Goal: Information Seeking & Learning: Learn about a topic

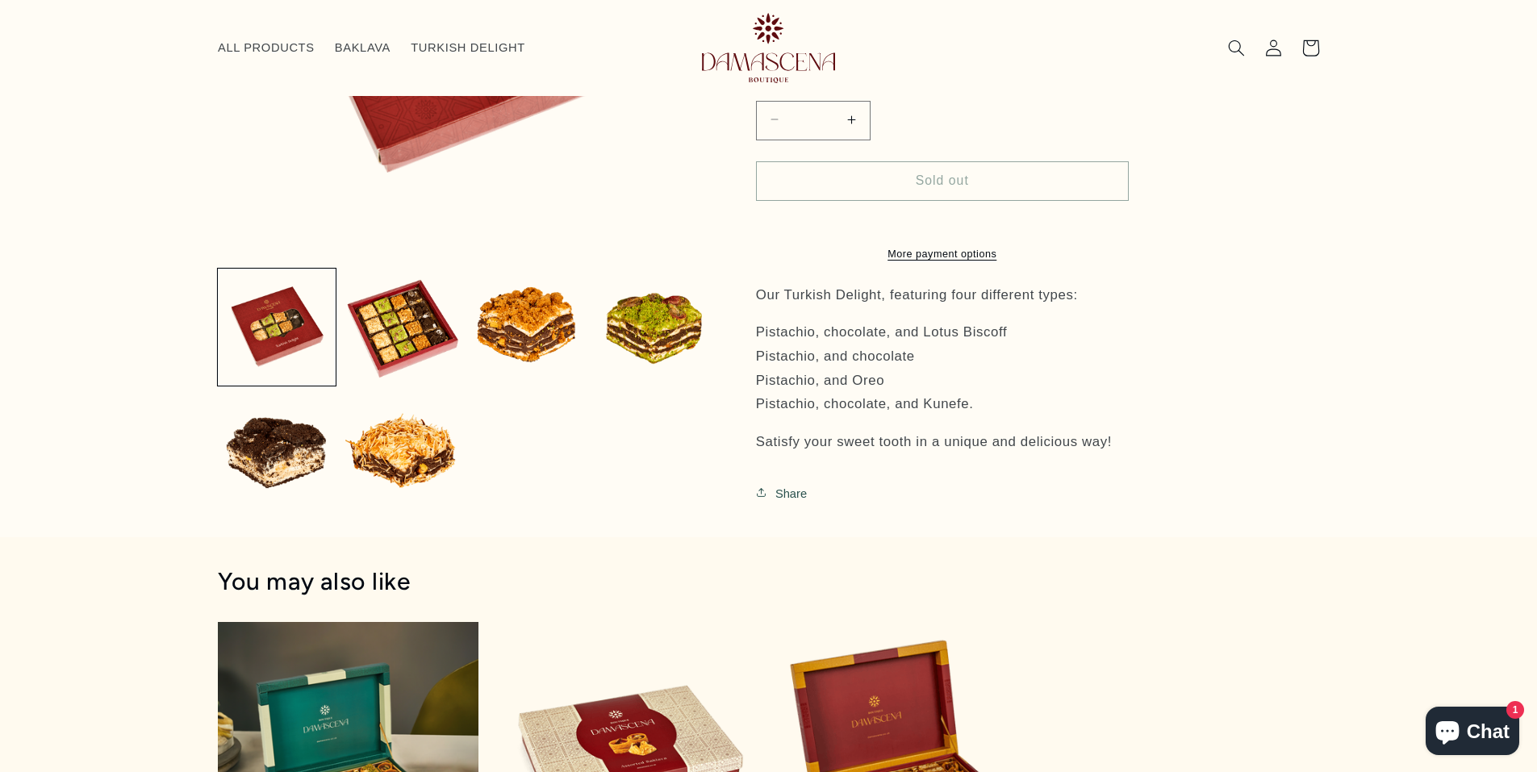
scroll to position [381, 0]
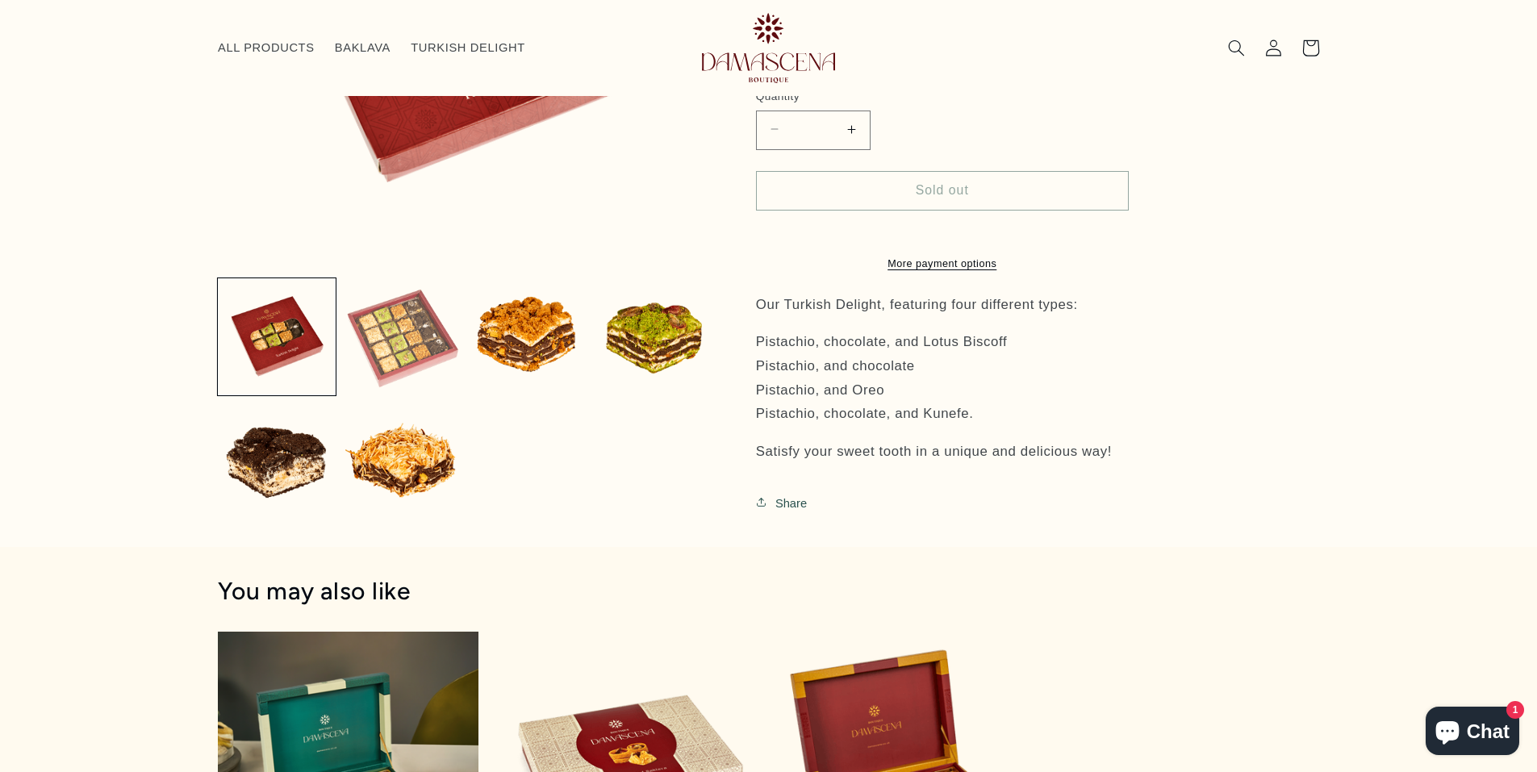
click at [386, 342] on button "Load image 2 in gallery view" at bounding box center [403, 337] width 118 height 118
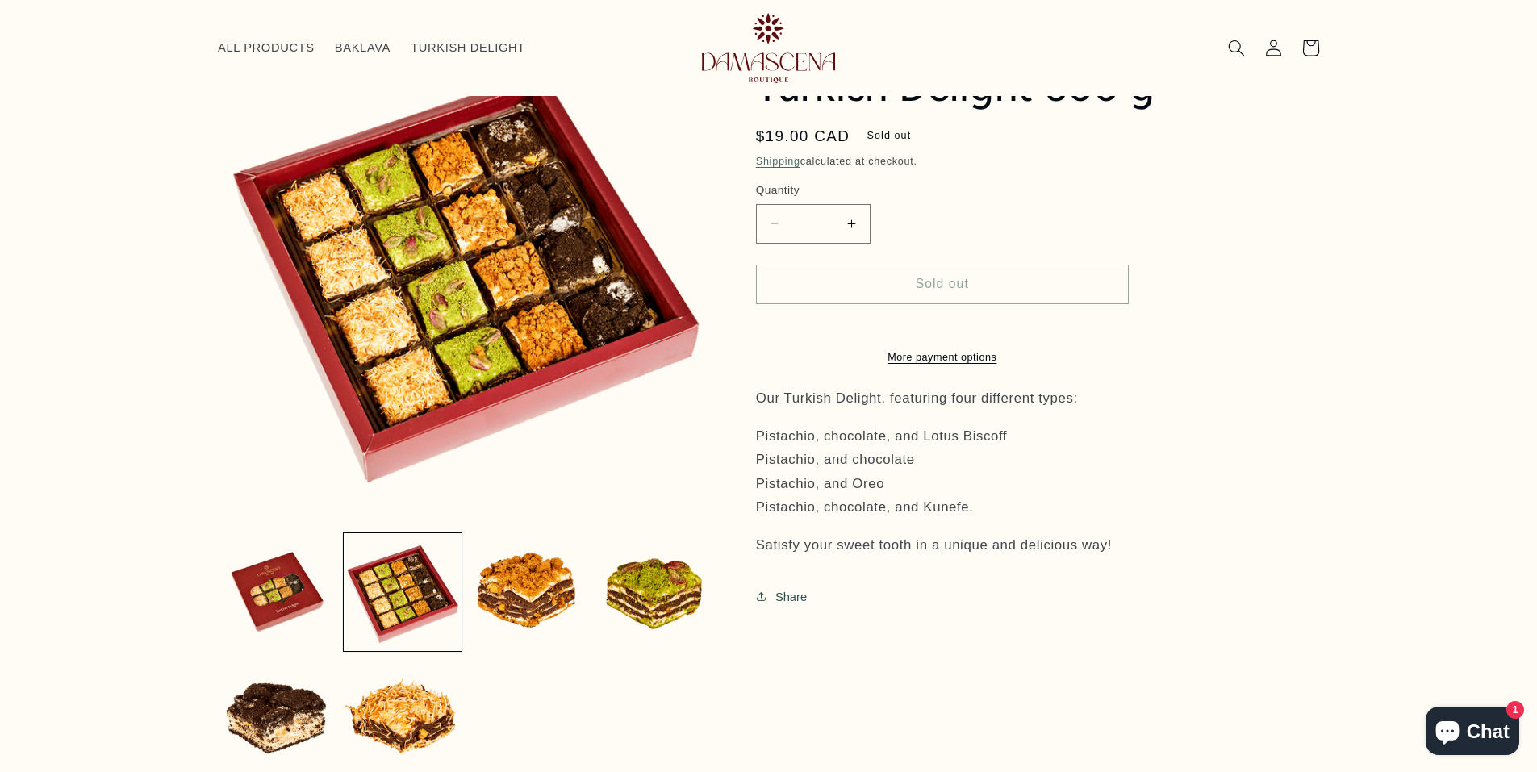
scroll to position [139, 0]
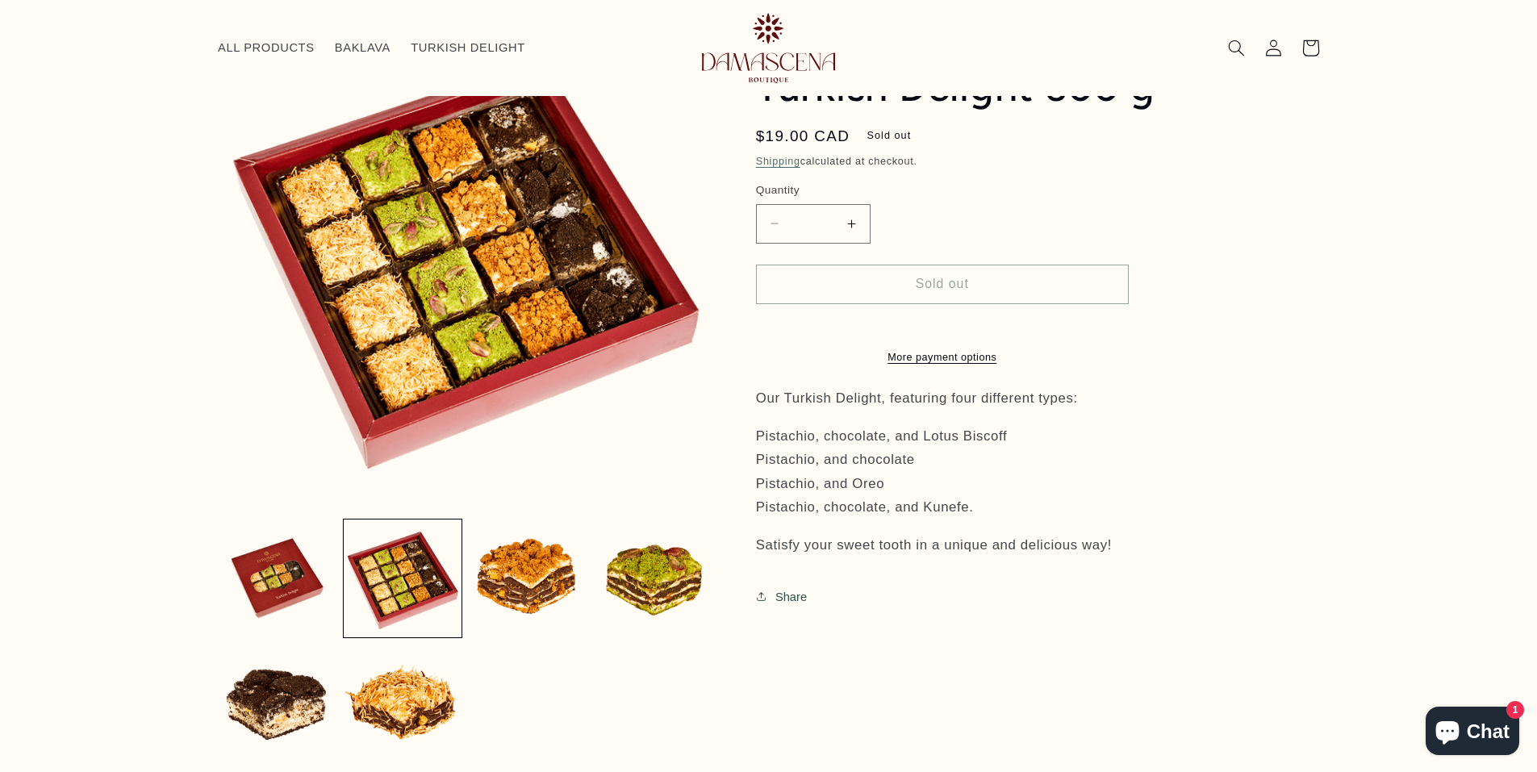
click at [942, 519] on p "Pistachio, chocolate, and Lotus Biscoff Pistachio, and chocolate Pistachio, and…" at bounding box center [1010, 471] width 508 height 95
click at [546, 554] on button "Load image 3 in gallery view" at bounding box center [529, 579] width 118 height 118
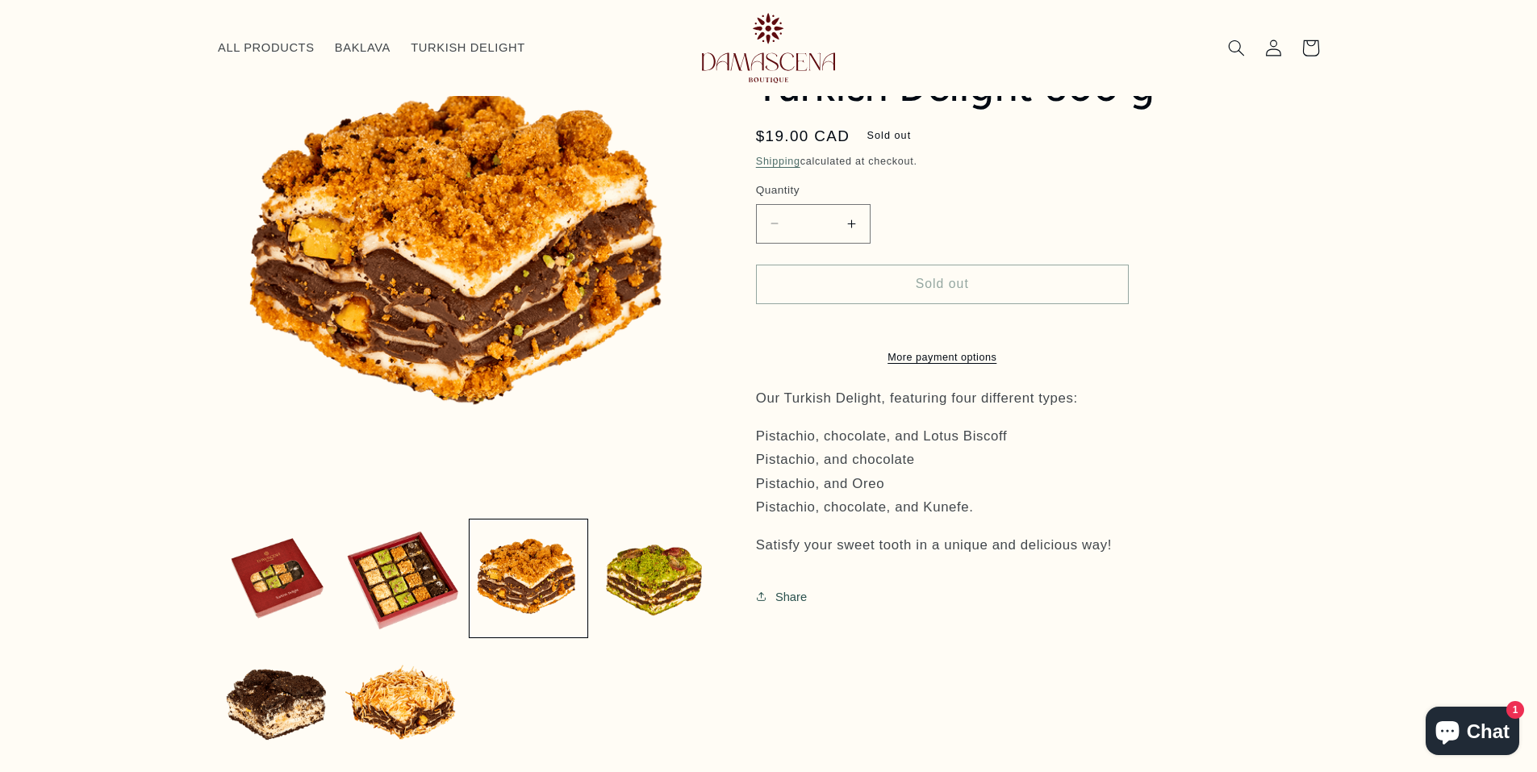
click at [960, 443] on p "Pistachio, chocolate, and Lotus Biscoff Pistachio, and chocolate Pistachio, and…" at bounding box center [1010, 471] width 508 height 95
click at [979, 444] on p "Pistachio, chocolate, and Lotus Biscoff Pistachio, and chocolate Pistachio, and…" at bounding box center [1010, 471] width 508 height 95
click at [662, 570] on button "Load image 4 in gallery view" at bounding box center [655, 579] width 118 height 118
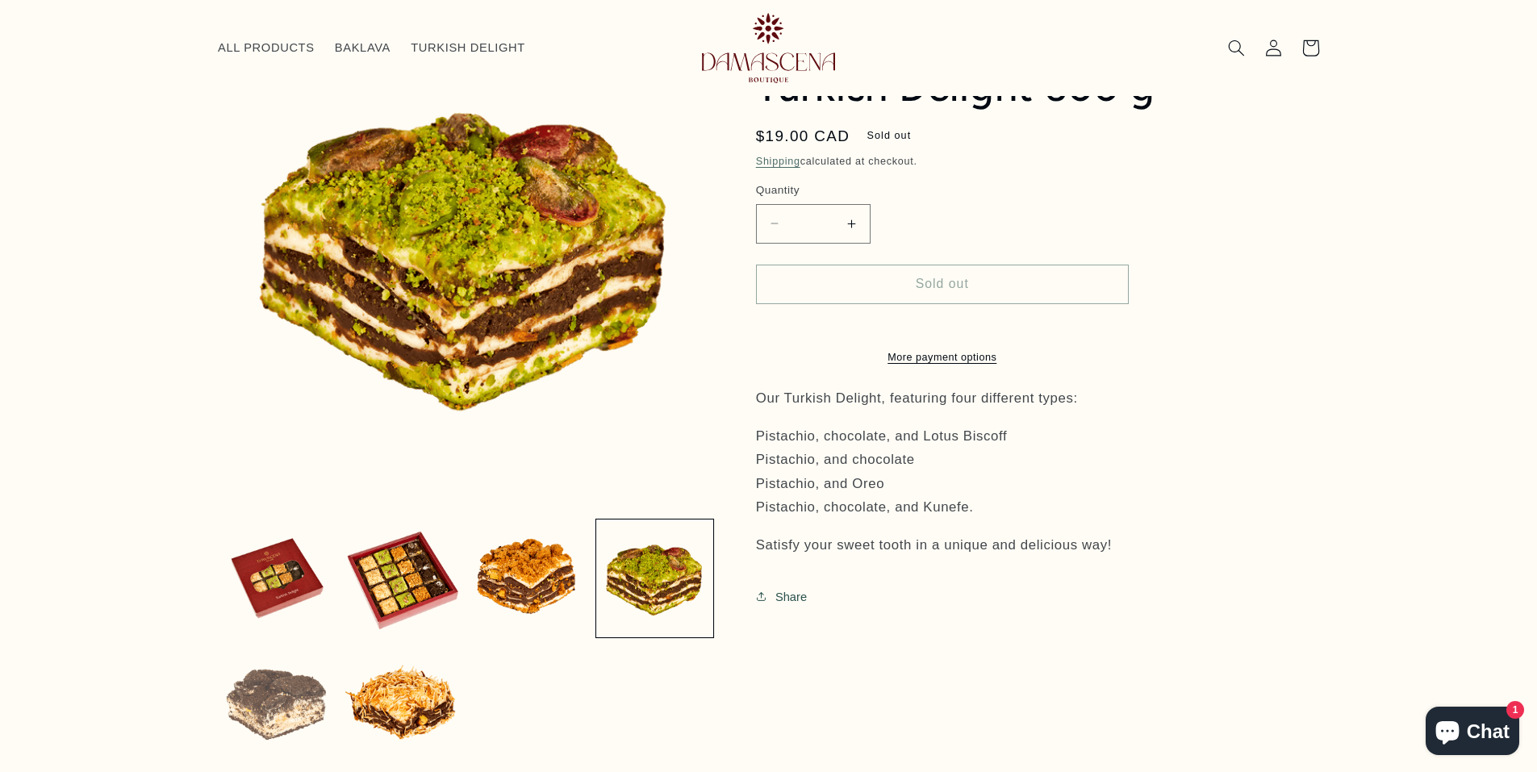
click at [269, 701] on button "Load image 5 in gallery view" at bounding box center [277, 705] width 118 height 118
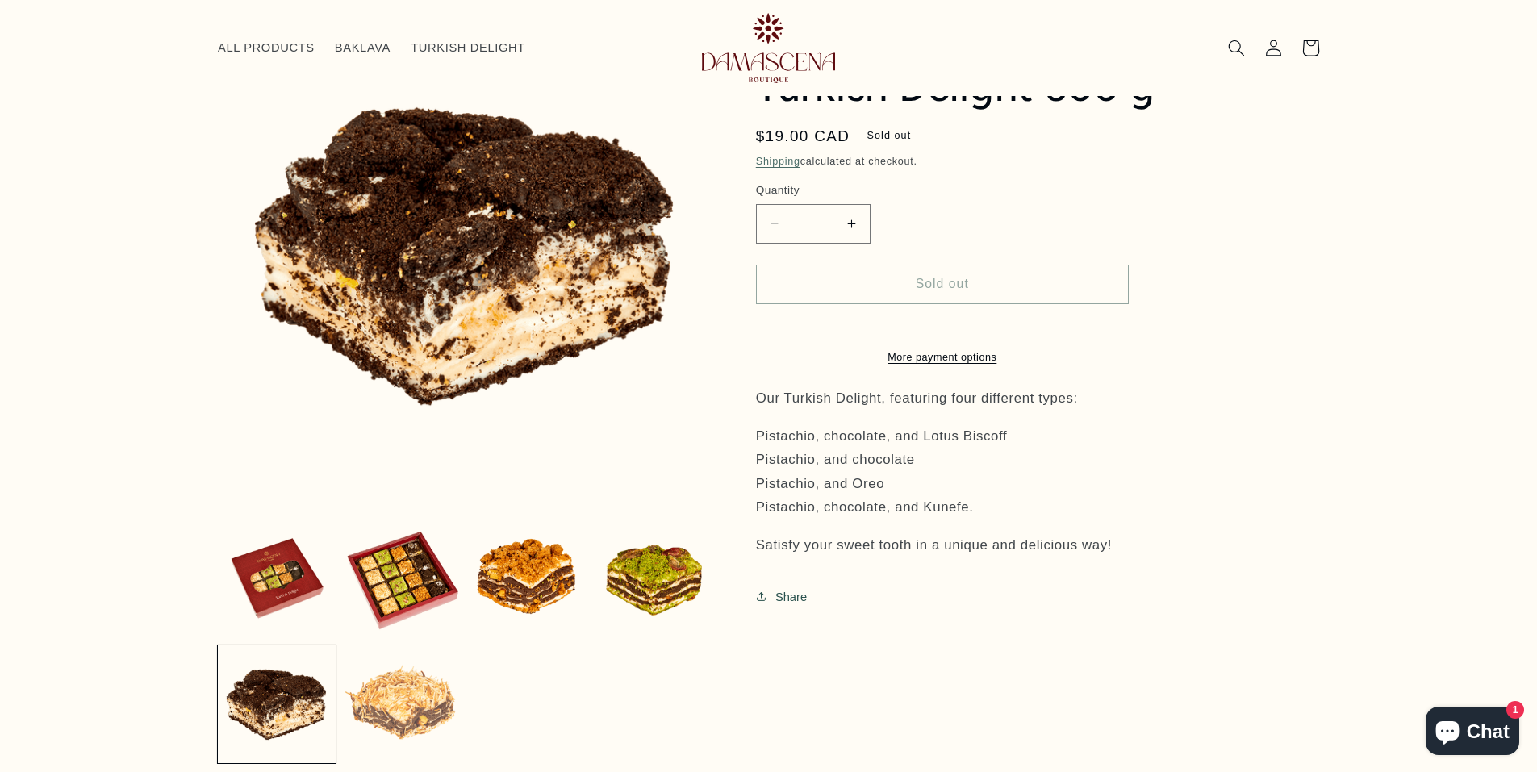
click at [362, 704] on button "Load image 6 in gallery view" at bounding box center [403, 705] width 118 height 118
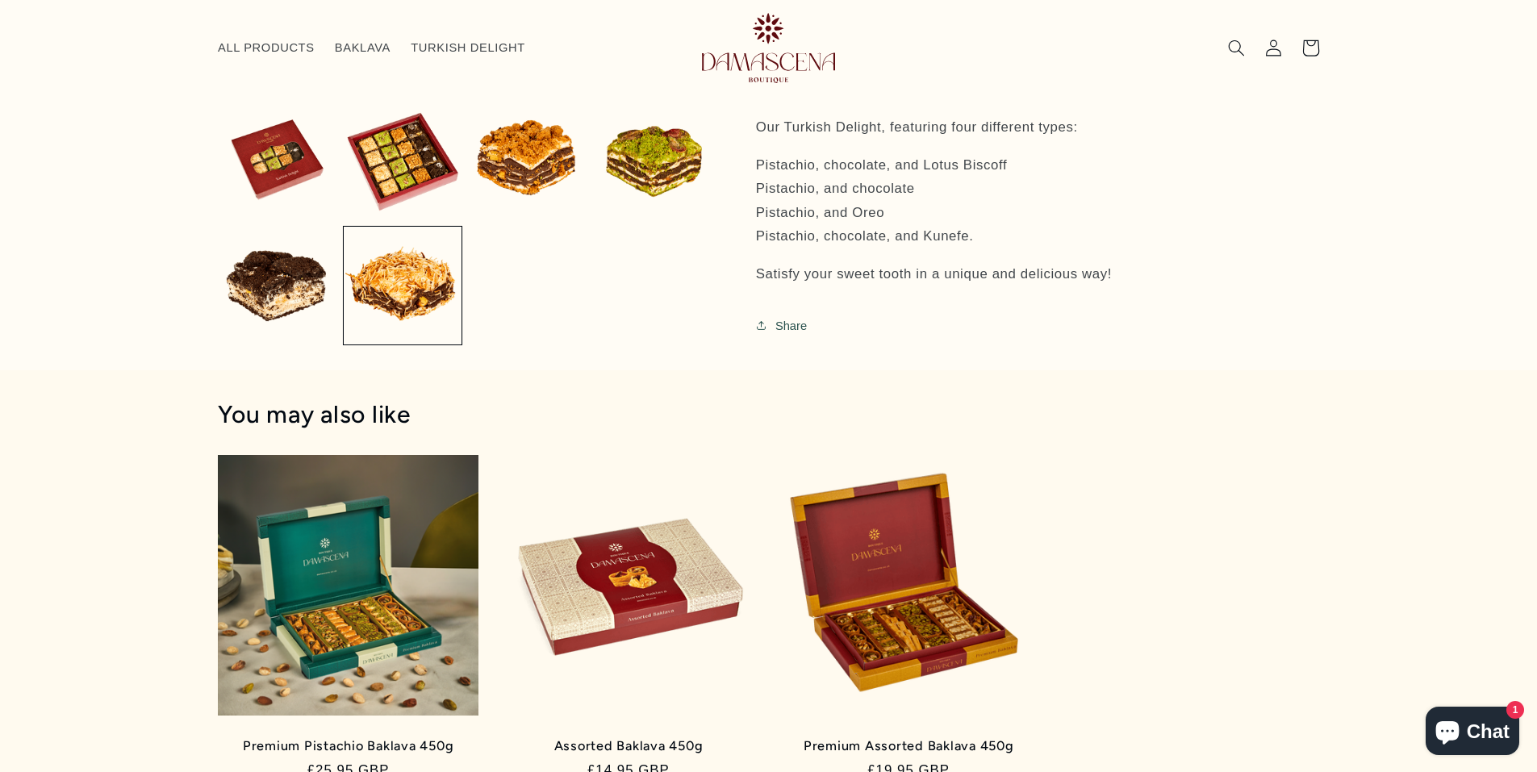
scroll to position [0, 0]
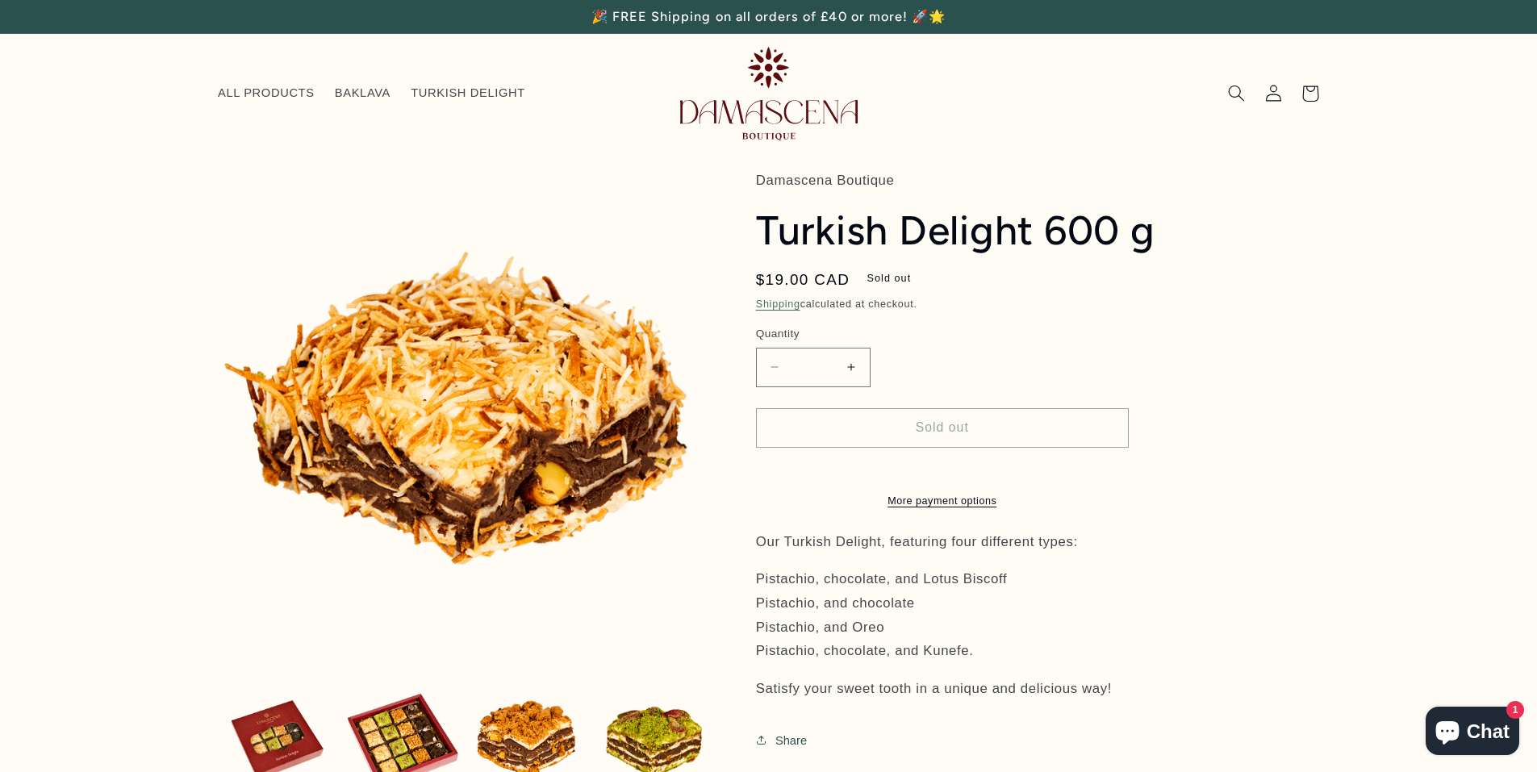
drag, startPoint x: 1031, startPoint y: 598, endPoint x: 742, endPoint y: 597, distance: 288.9
click at [742, 597] on div "Damascena Boutique Turkish Delight 600 g Turkish Delight 600 g Regular price $1…" at bounding box center [1016, 547] width 606 height 756
click at [525, 740] on button "Load image 3 in gallery view" at bounding box center [529, 741] width 118 height 118
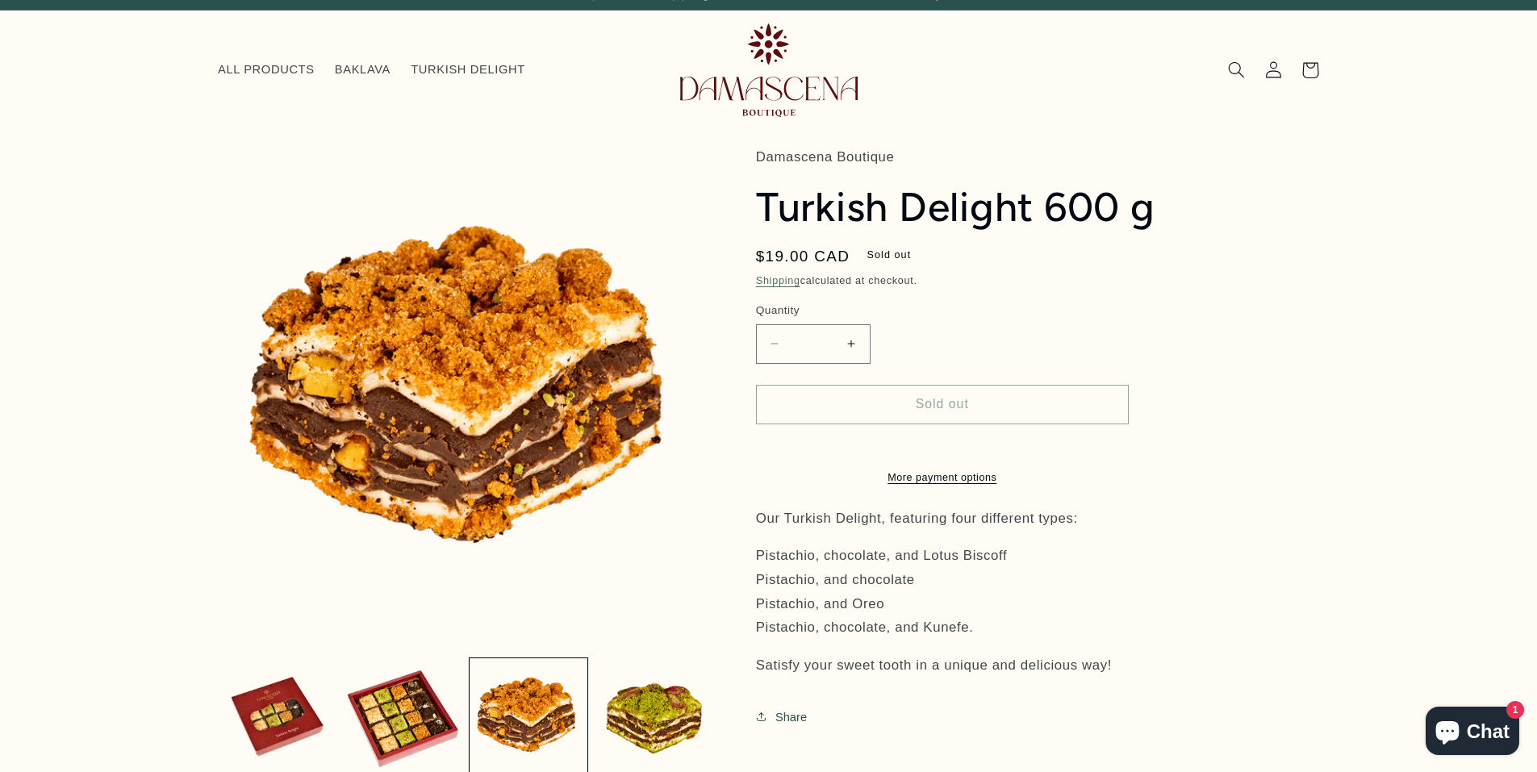
scroll to position [81, 0]
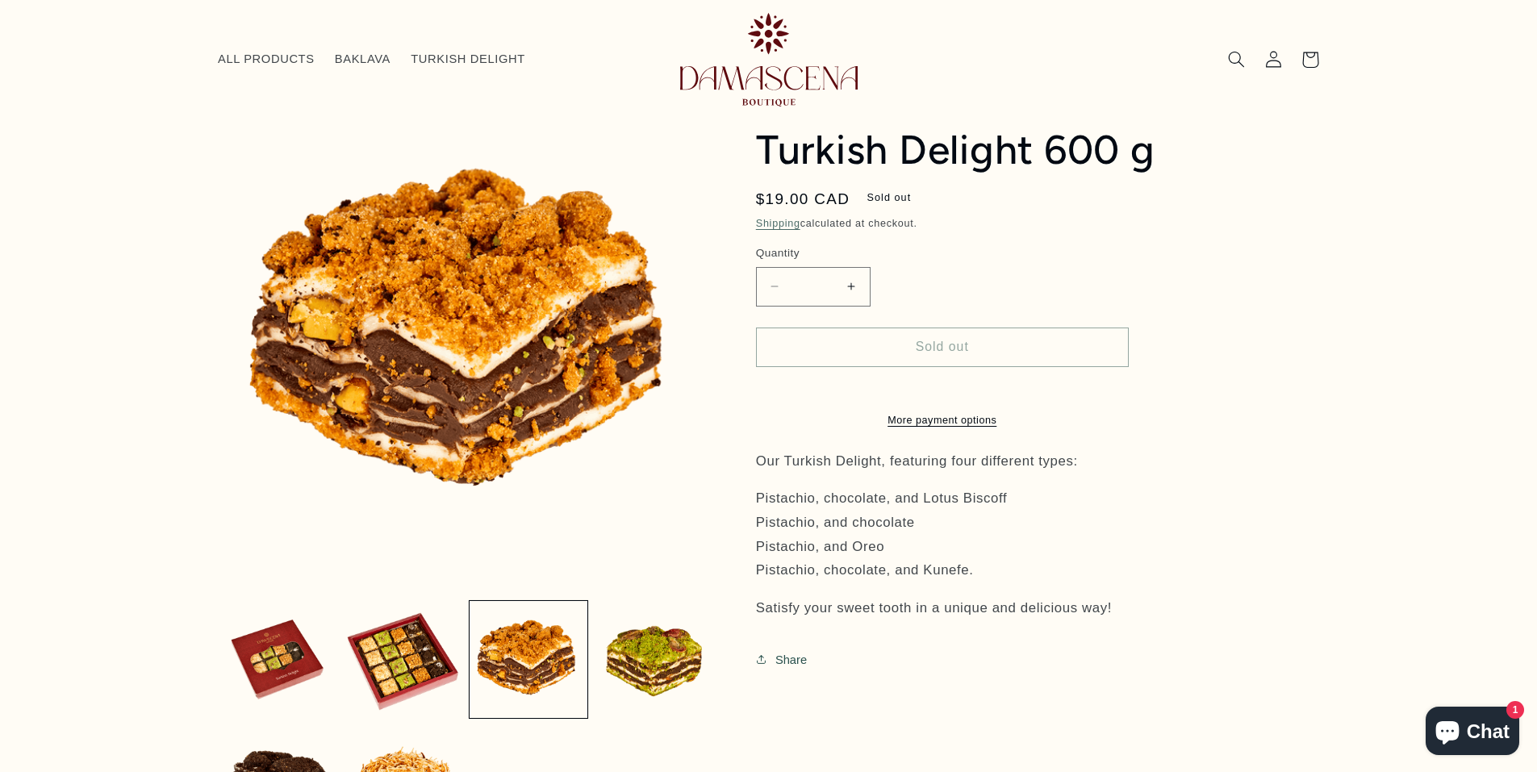
click at [909, 538] on p "Pistachio, chocolate, and Lotus Biscoff Pistachio, and chocolate Pistachio, and…" at bounding box center [1010, 534] width 508 height 95
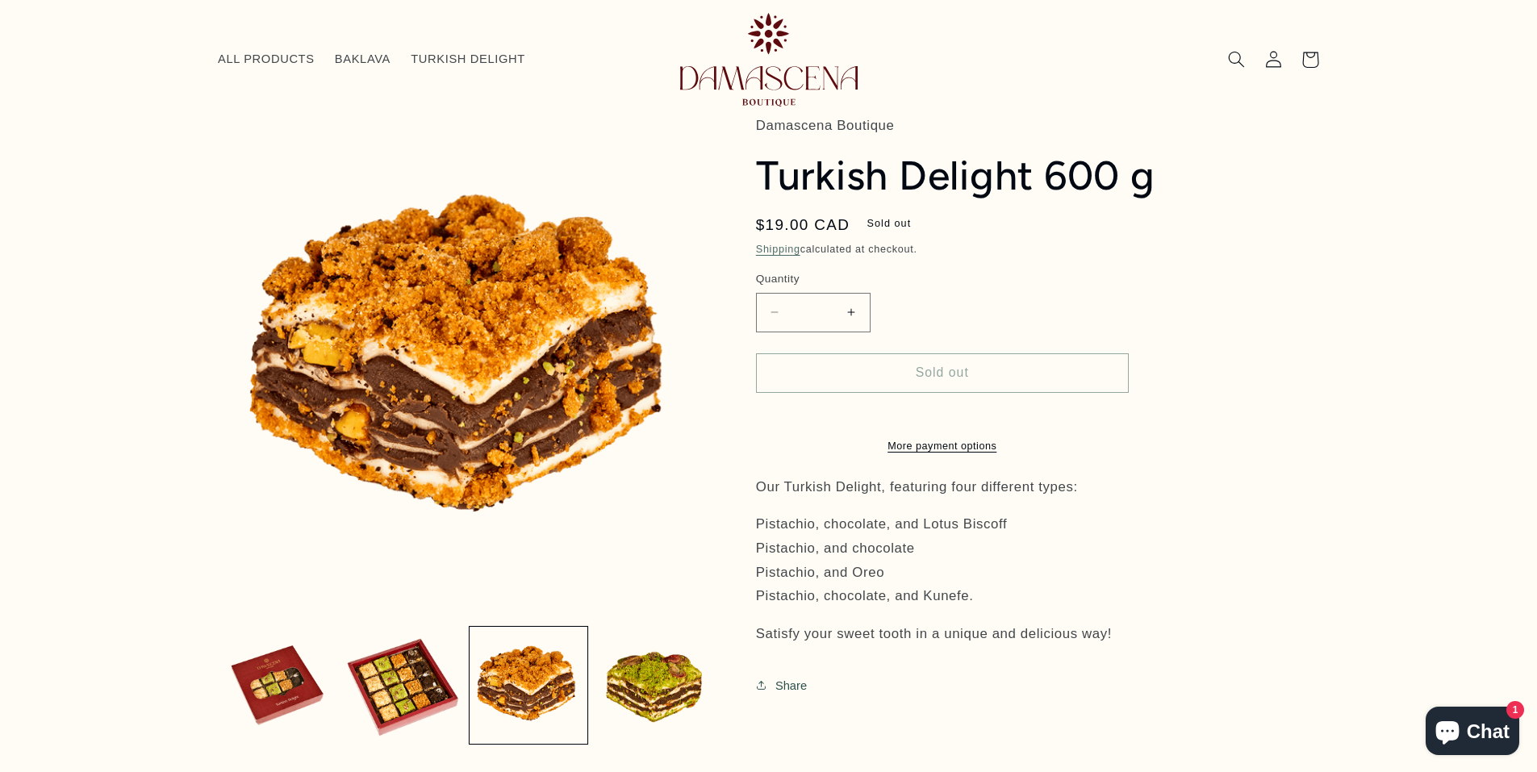
scroll to position [47, 0]
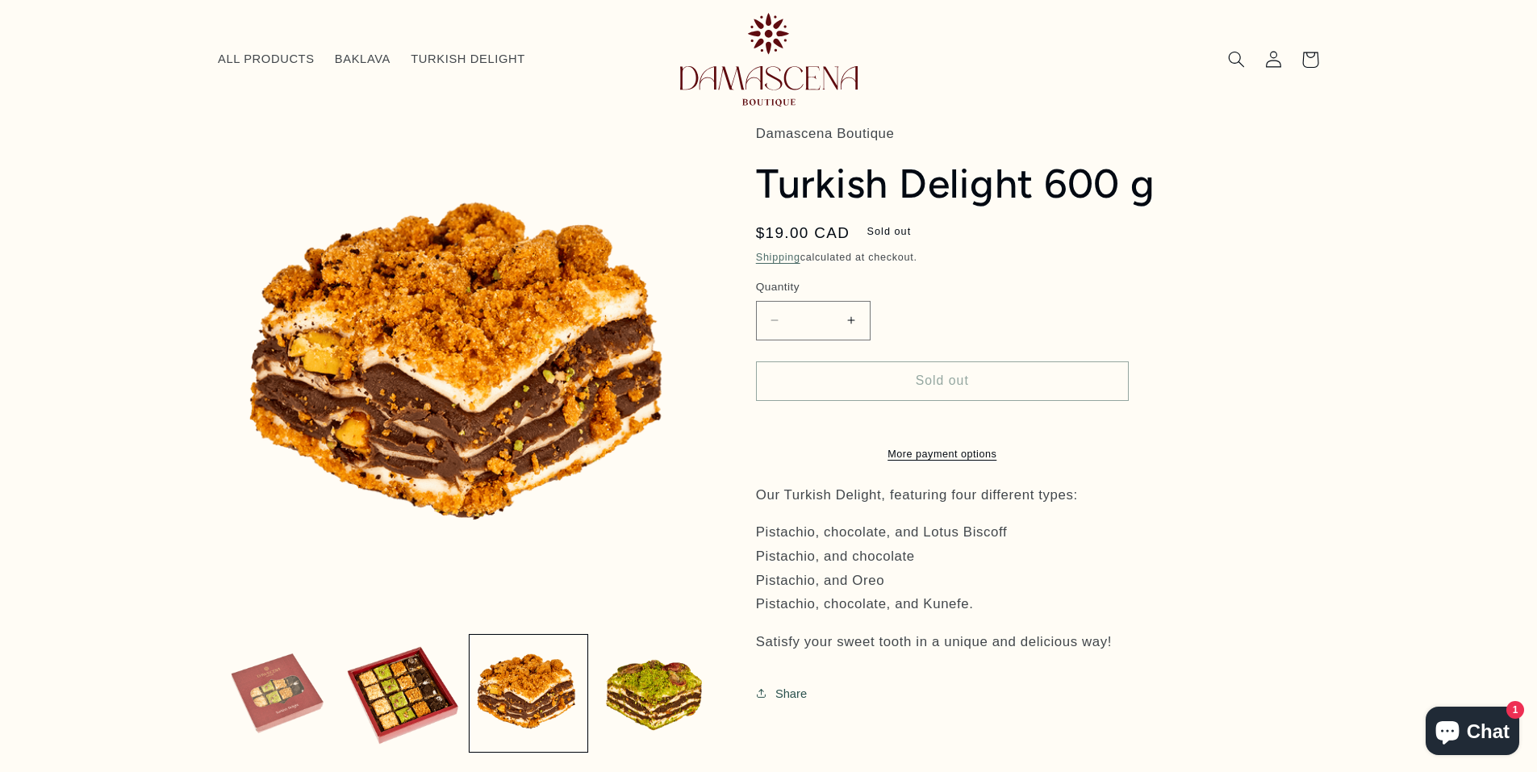
click at [264, 685] on button "Load image 1 in gallery view" at bounding box center [277, 694] width 118 height 118
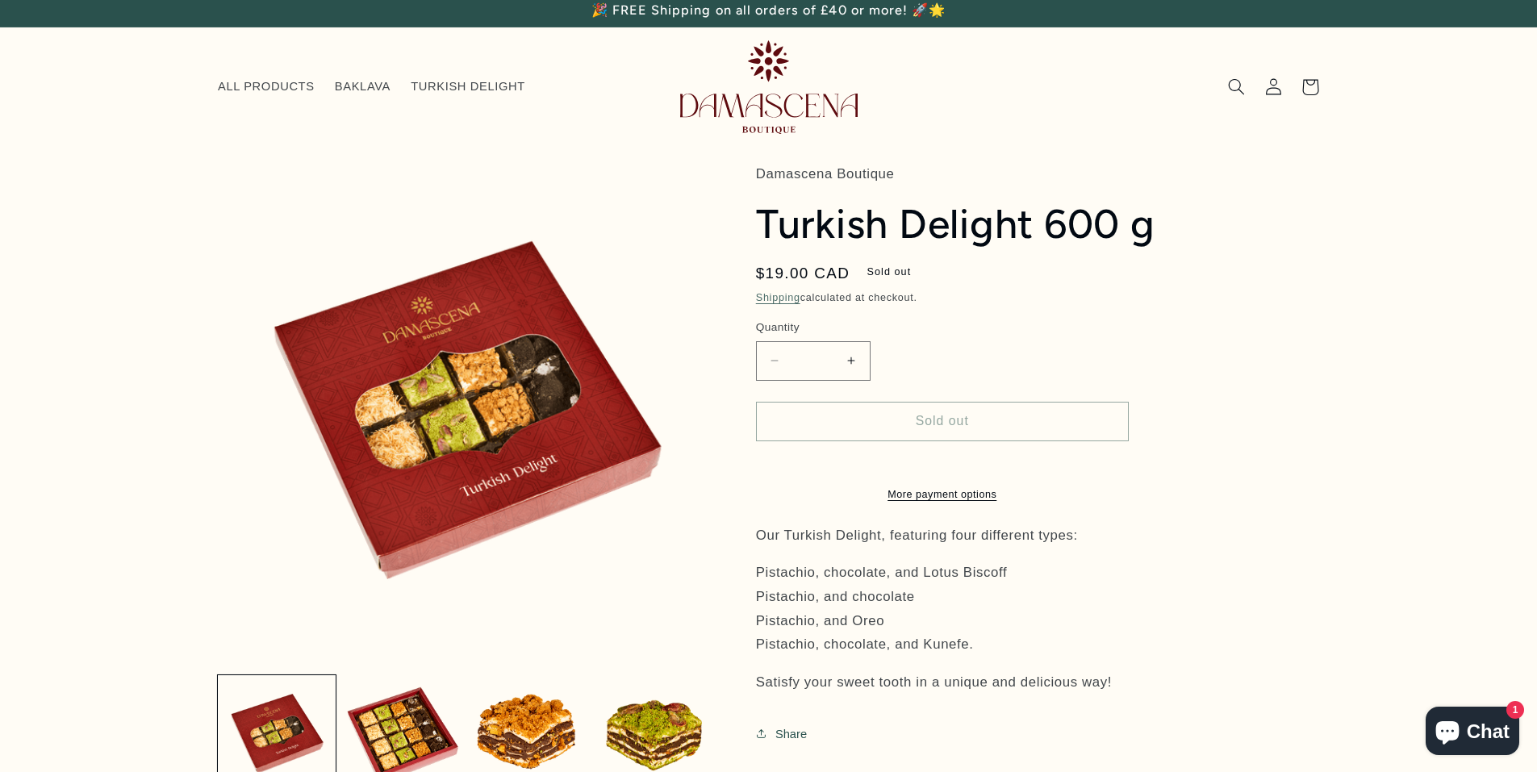
scroll to position [0, 0]
